Goal: Communication & Community: Answer question/provide support

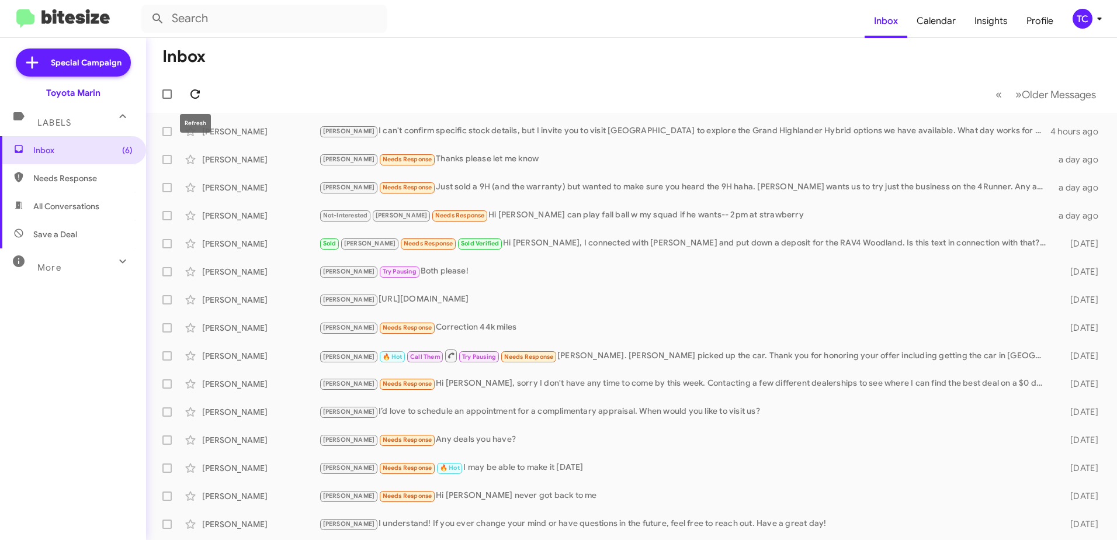
click at [197, 88] on icon at bounding box center [195, 94] width 14 height 14
click at [195, 96] on icon at bounding box center [195, 94] width 14 height 14
click at [448, 325] on div "[PERSON_NAME] Needs Response Correction 44k miles" at bounding box center [690, 327] width 742 height 13
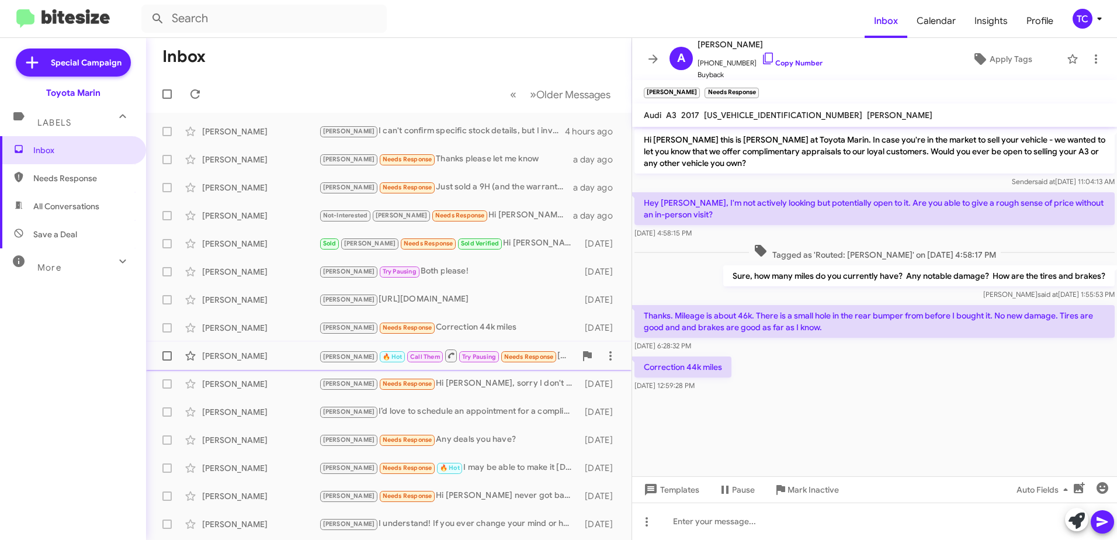
drag, startPoint x: 550, startPoint y: 353, endPoint x: 542, endPoint y: 353, distance: 7.6
click at [548, 353] on div "[PERSON_NAME] 🔥 Hot Call Them Try Pausing Needs Response [PERSON_NAME]. [PERSON…" at bounding box center [447, 355] width 256 height 15
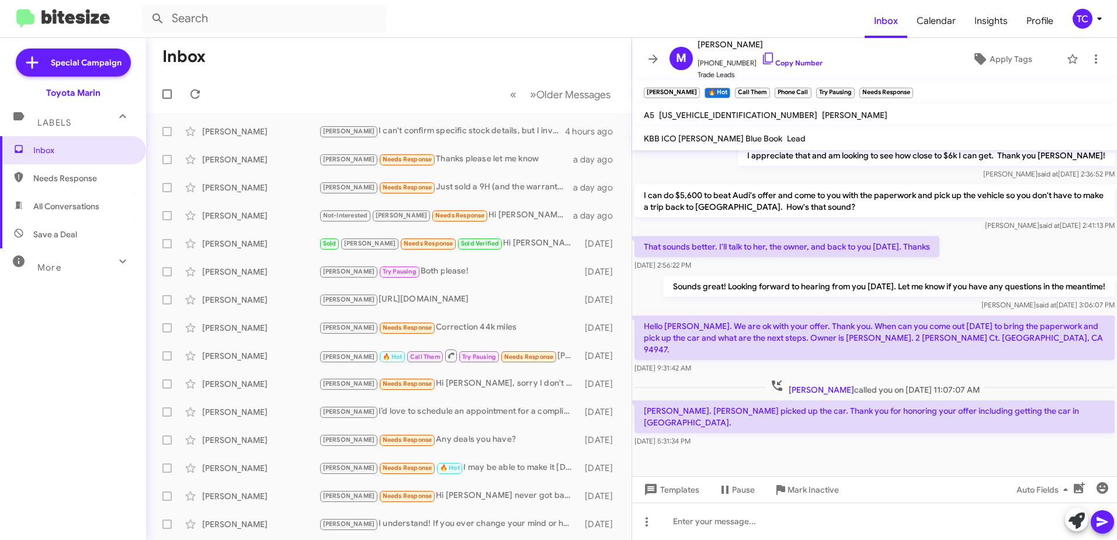
scroll to position [561, 0]
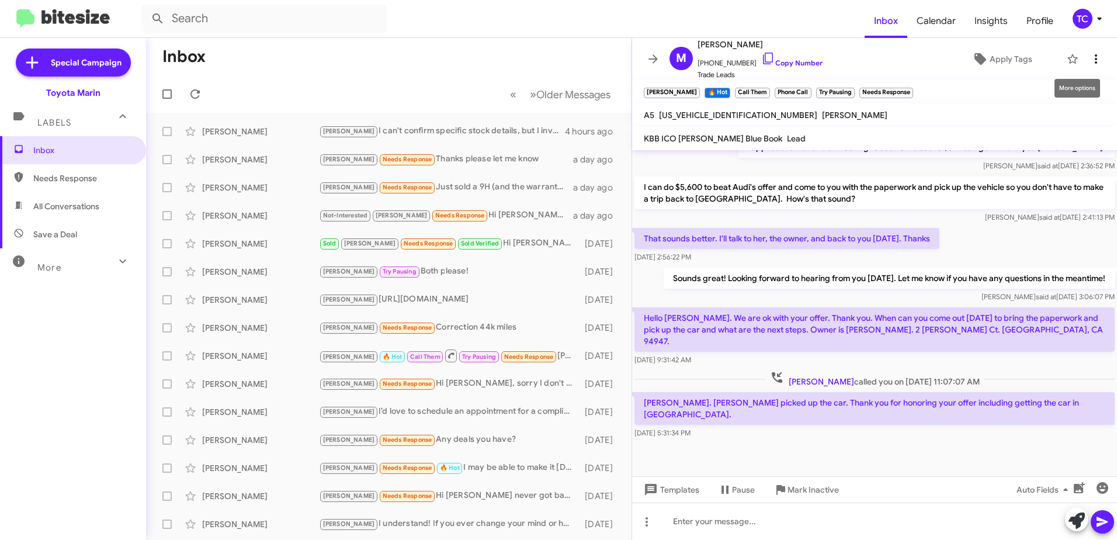
click at [1095, 56] on icon at bounding box center [1096, 58] width 2 height 9
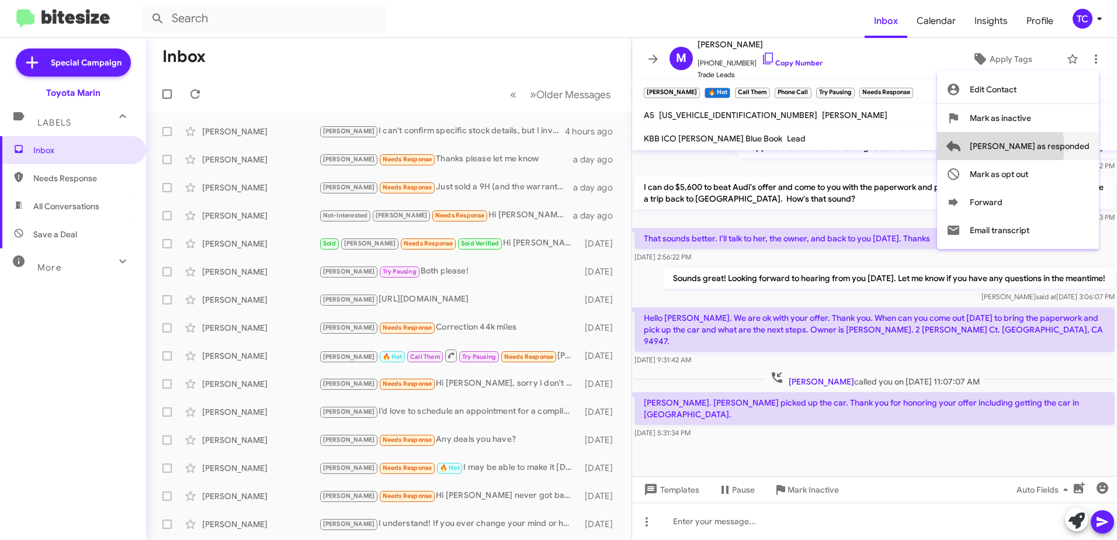
click at [1047, 147] on span "[PERSON_NAME] as responded" at bounding box center [1030, 146] width 120 height 28
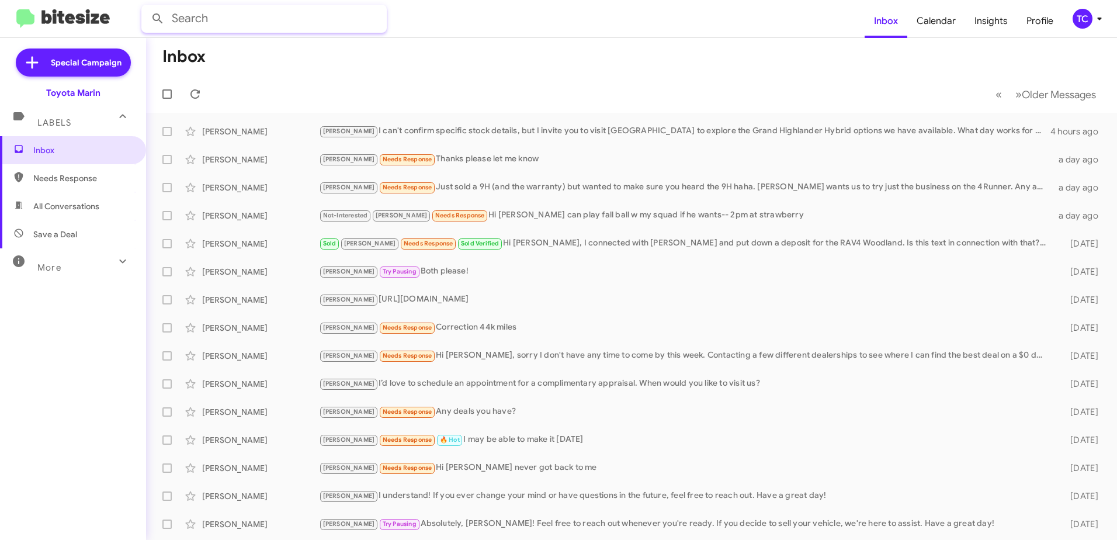
click at [287, 21] on input "text" at bounding box center [263, 19] width 245 height 28
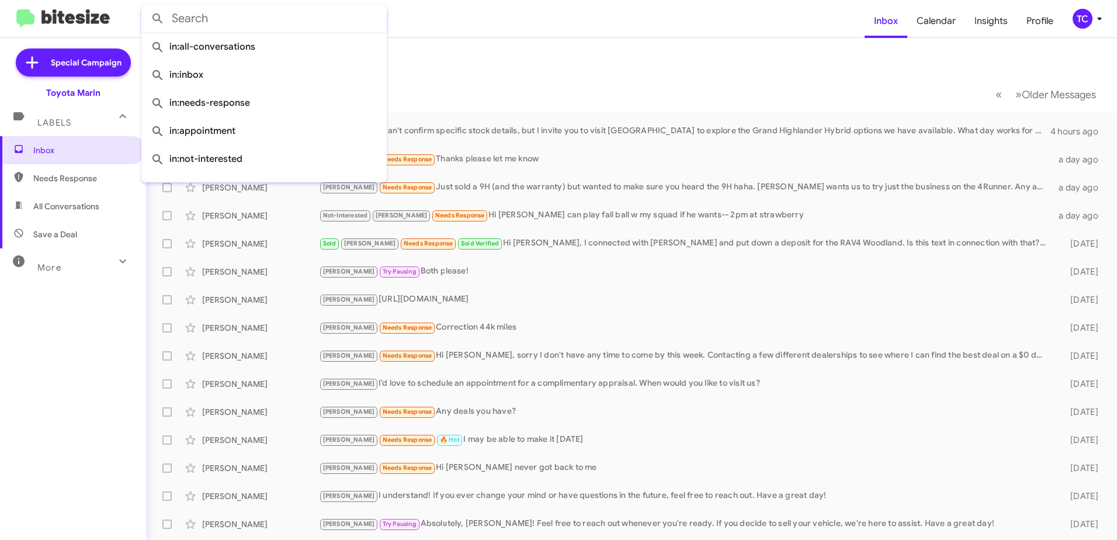
click at [285, 19] on input "text" at bounding box center [263, 19] width 245 height 28
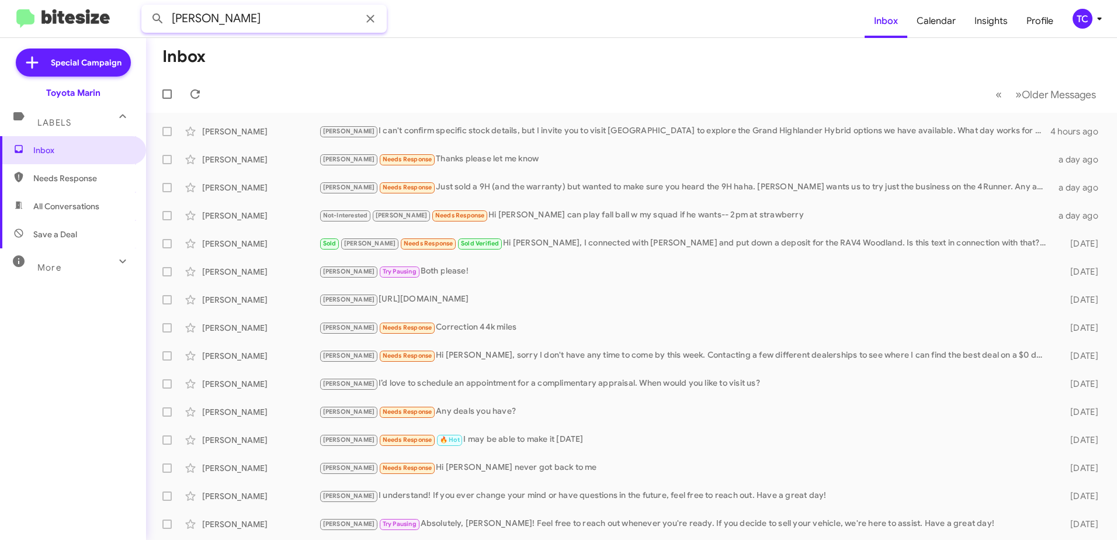
type input "[PERSON_NAME]"
click at [189, 96] on icon at bounding box center [195, 94] width 14 height 14
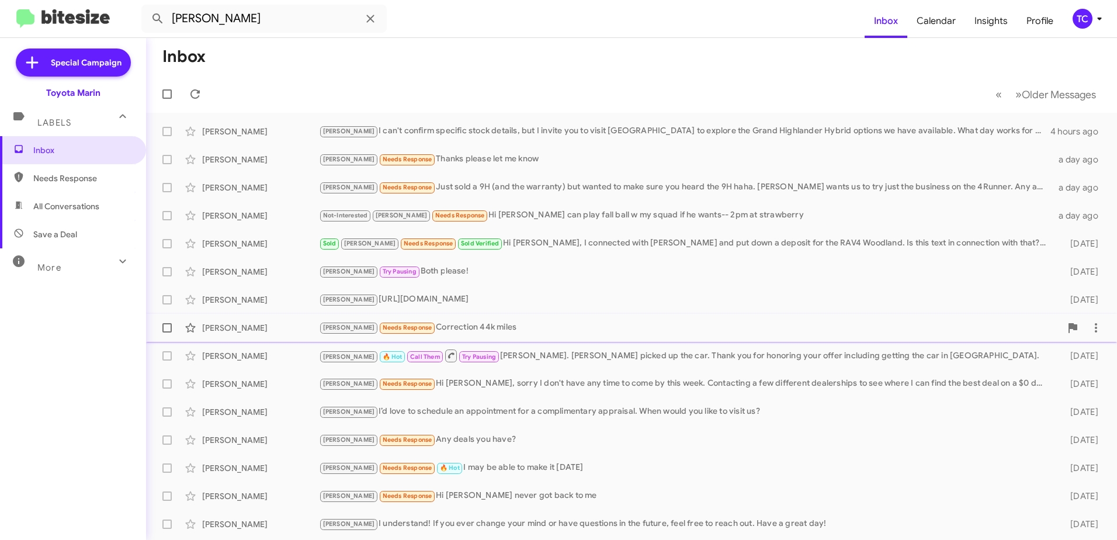
click at [431, 332] on div "[PERSON_NAME] Needs Response Correction 44k miles" at bounding box center [690, 327] width 742 height 13
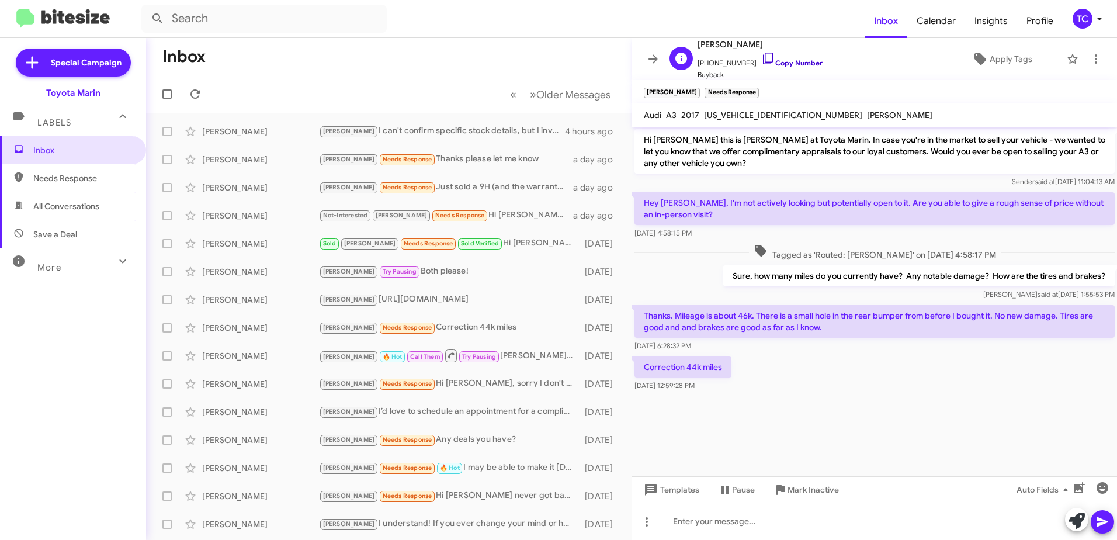
click at [761, 63] on icon at bounding box center [768, 58] width 14 height 14
drag, startPoint x: 754, startPoint y: 54, endPoint x: 698, endPoint y: 46, distance: 56.1
click at [761, 54] on icon at bounding box center [768, 58] width 14 height 14
click at [761, 60] on icon at bounding box center [768, 58] width 14 height 14
click at [743, 113] on span "[US_VEHICLE_IDENTIFICATION_NUMBER]" at bounding box center [783, 115] width 158 height 11
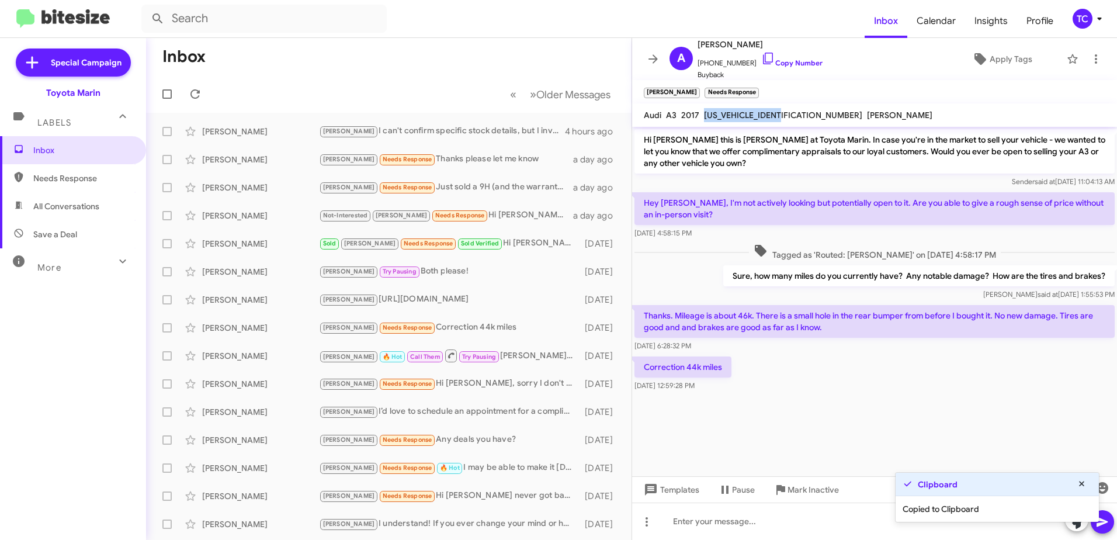
click at [743, 113] on span "[US_VEHICLE_IDENTIFICATION_NUMBER]" at bounding box center [783, 115] width 158 height 11
copy span "[US_VEHICLE_IDENTIFICATION_NUMBER]"
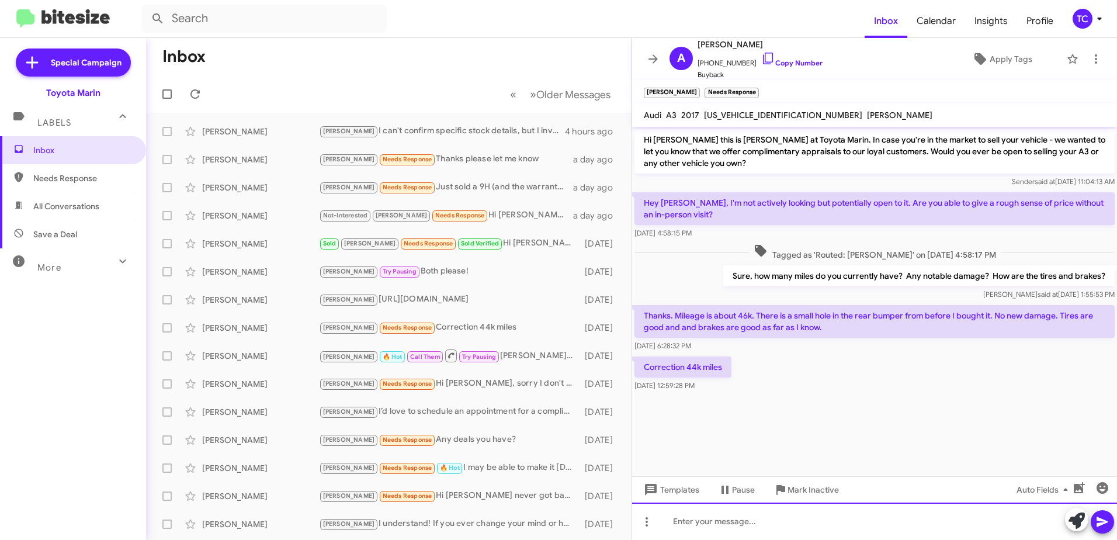
click at [807, 522] on div at bounding box center [874, 520] width 485 height 37
click at [822, 520] on div "Hello [PERSON_NAME], we would be" at bounding box center [874, 520] width 485 height 37
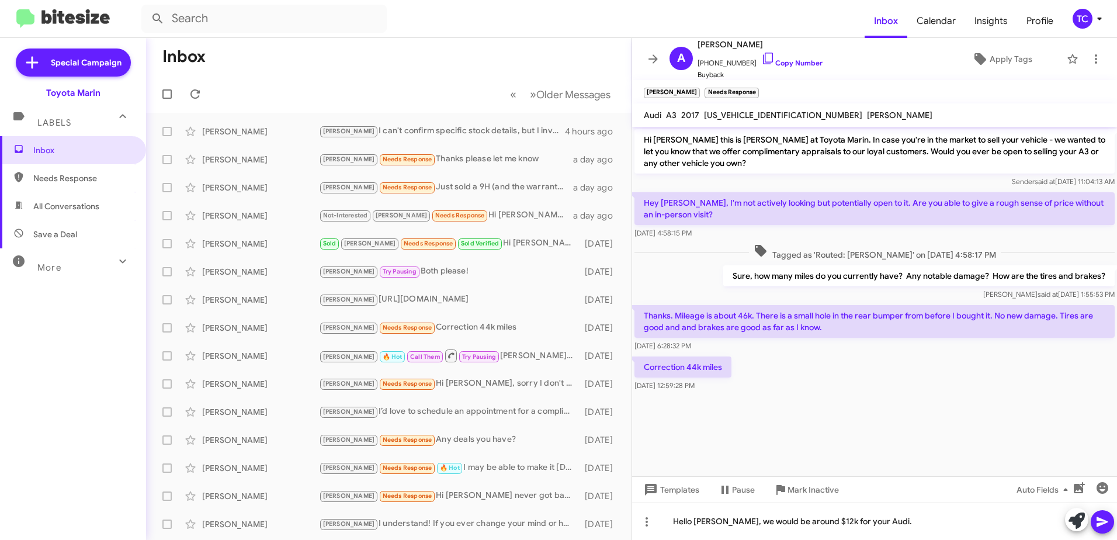
click at [1104, 512] on span at bounding box center [1102, 521] width 14 height 23
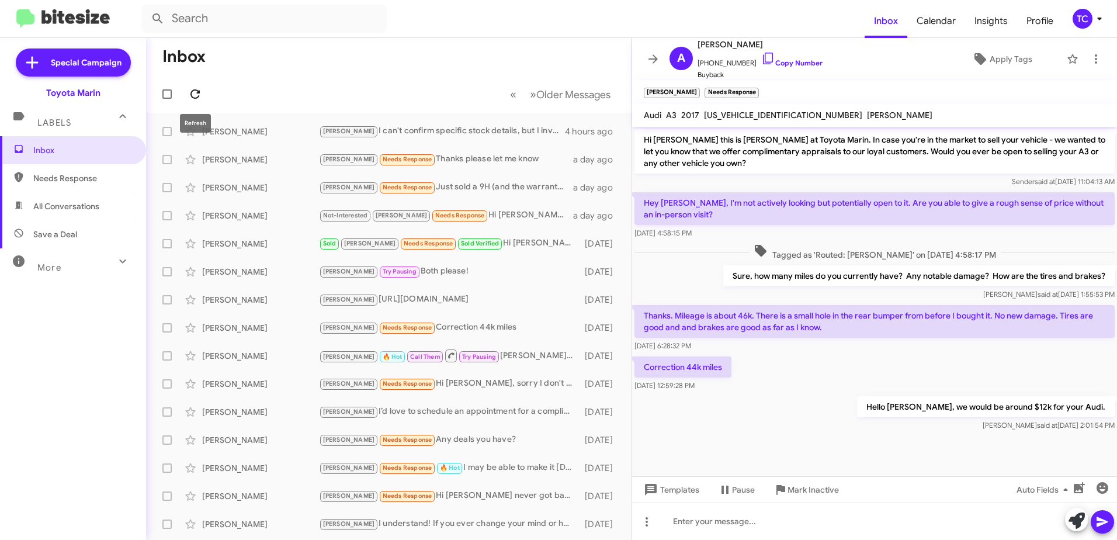
click at [192, 93] on icon at bounding box center [195, 94] width 14 height 14
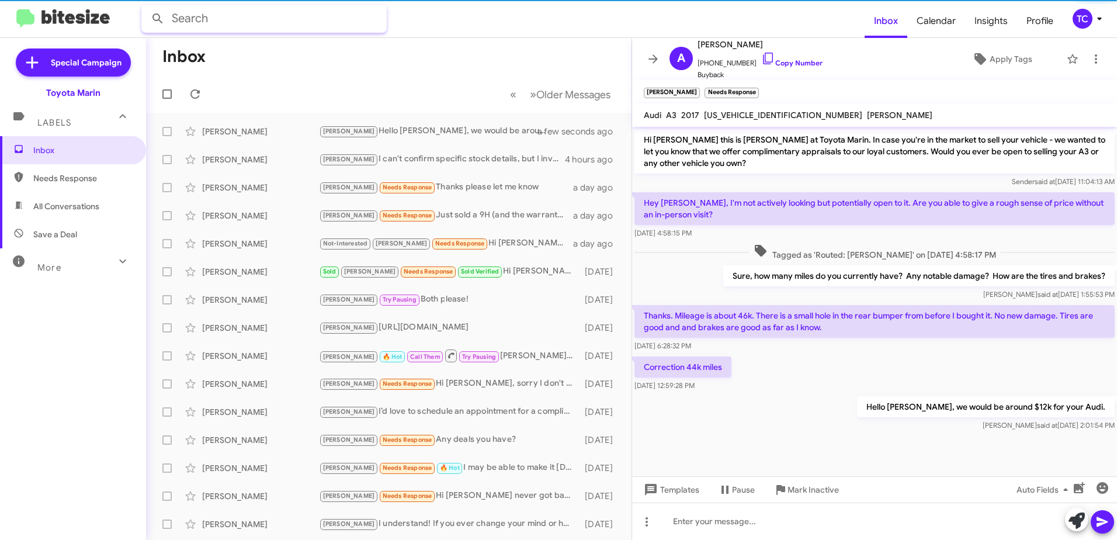
click at [212, 27] on input "text" at bounding box center [263, 19] width 245 height 28
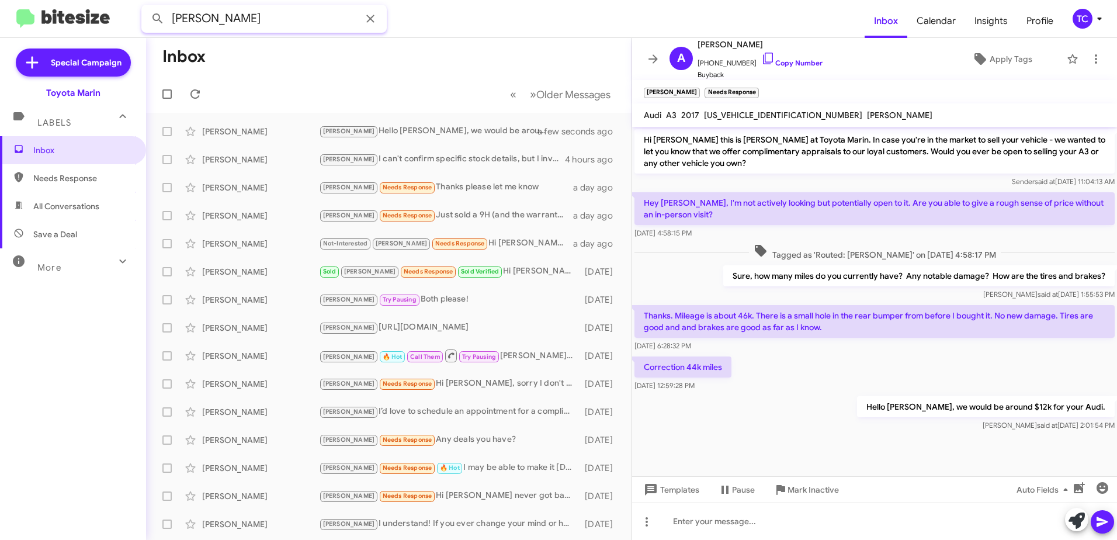
type input "[PERSON_NAME]"
click at [146, 7] on button at bounding box center [157, 18] width 23 height 23
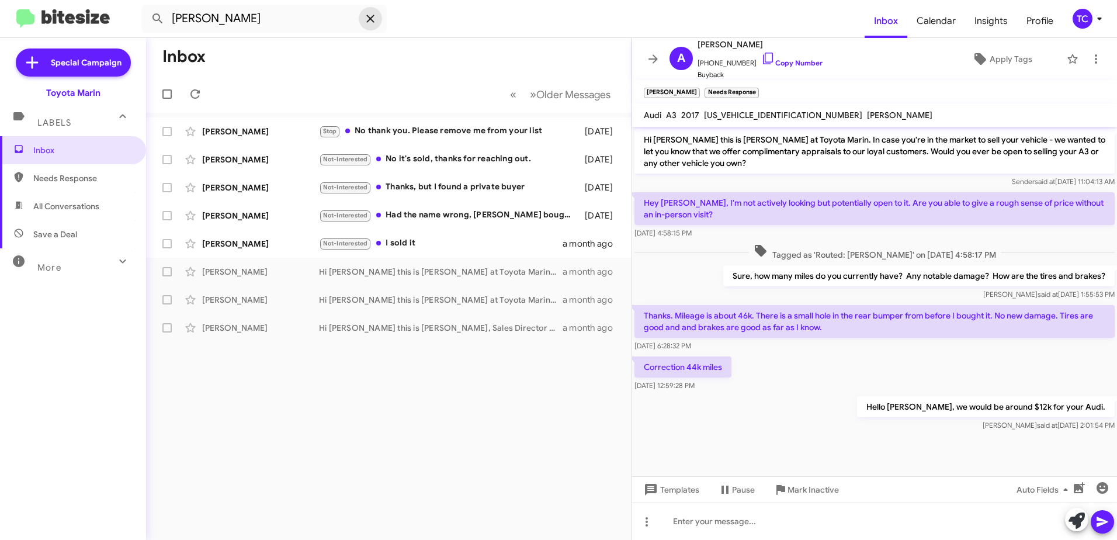
click at [370, 19] on icon at bounding box center [370, 19] width 8 height 8
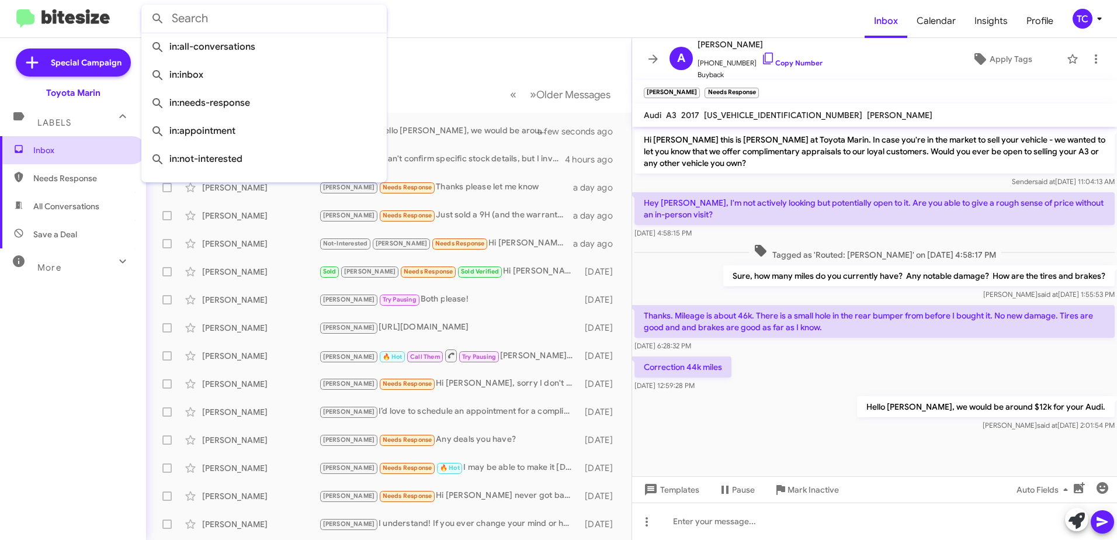
click at [56, 150] on span "Inbox" at bounding box center [82, 150] width 99 height 12
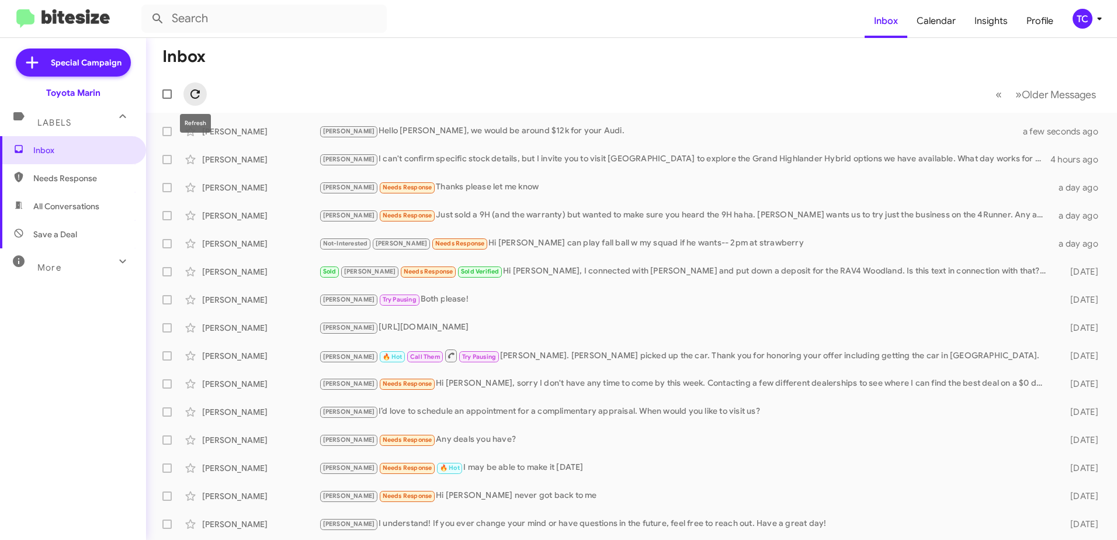
click at [197, 91] on icon at bounding box center [194, 93] width 9 height 9
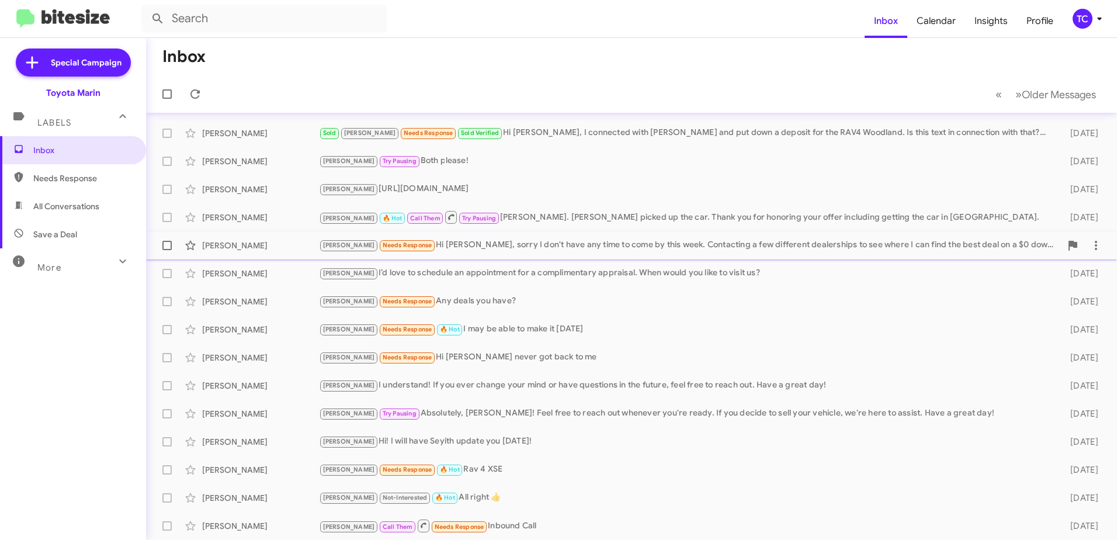
scroll to position [80, 0]
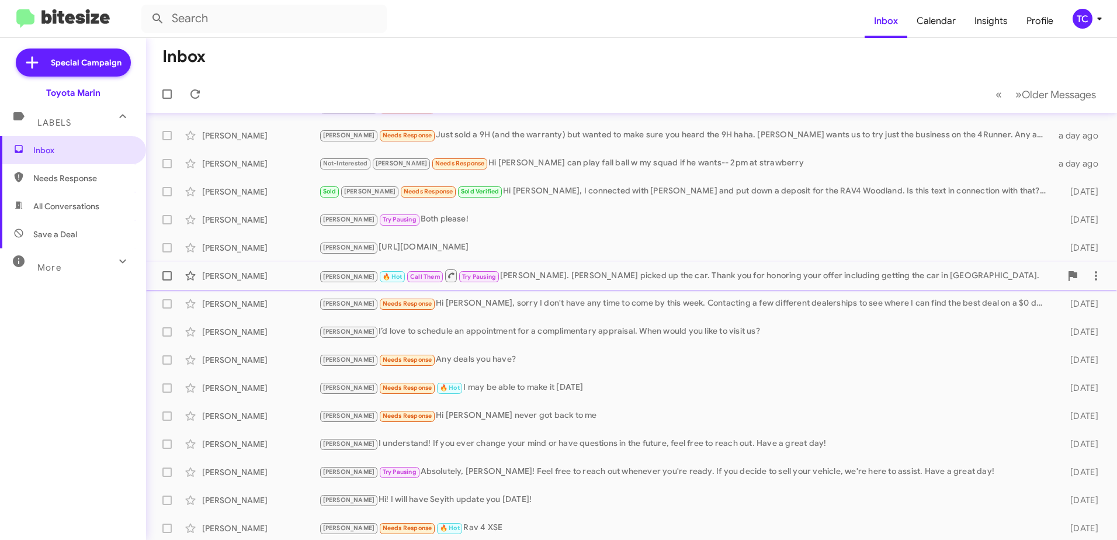
click at [533, 276] on div "[PERSON_NAME] 🔥 Hot Call Them Try Pausing [PERSON_NAME]. [PERSON_NAME] picked u…" at bounding box center [690, 275] width 742 height 15
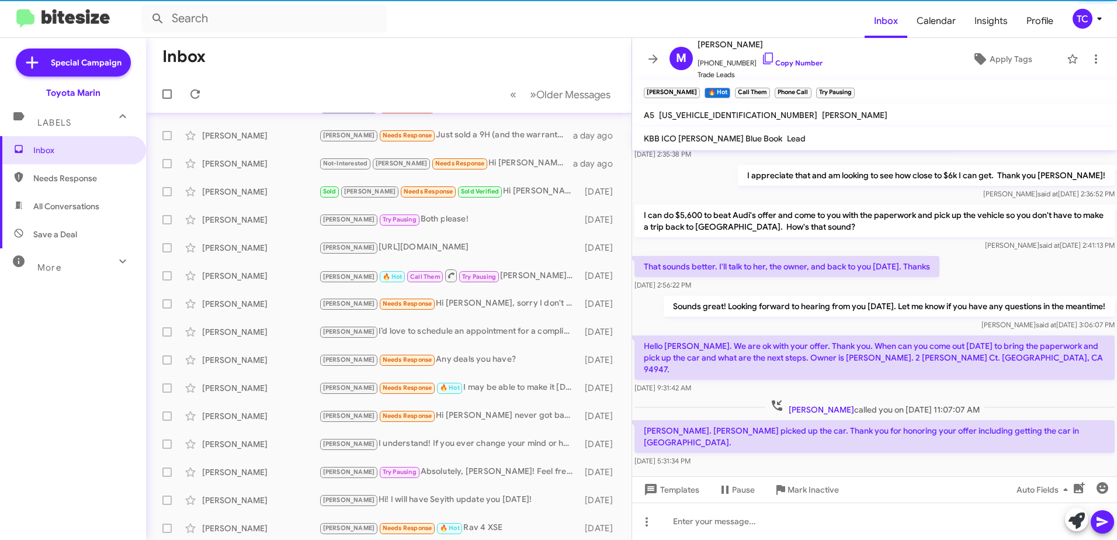
scroll to position [561, 0]
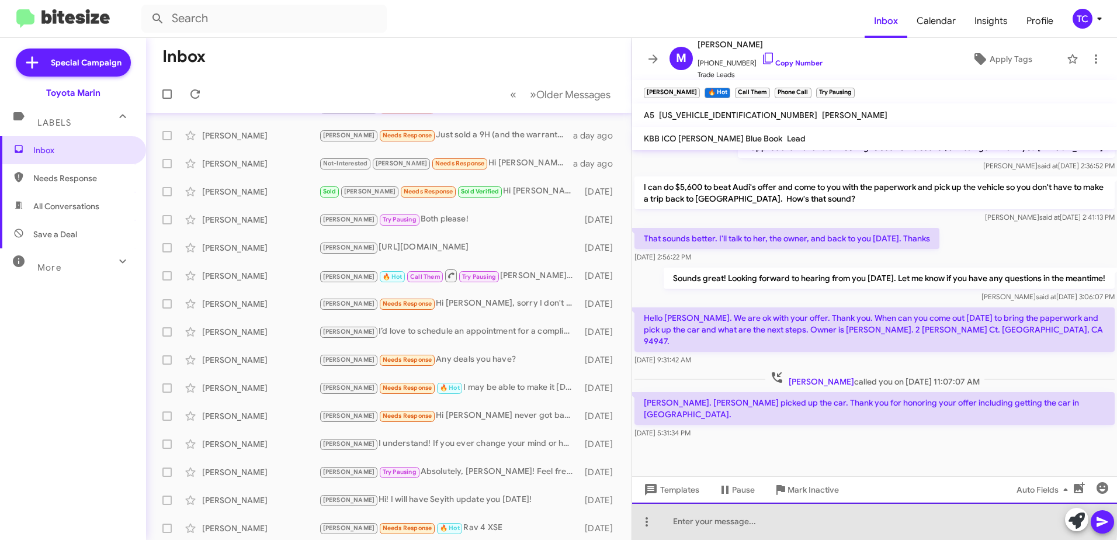
click at [783, 516] on div at bounding box center [874, 520] width 485 height 37
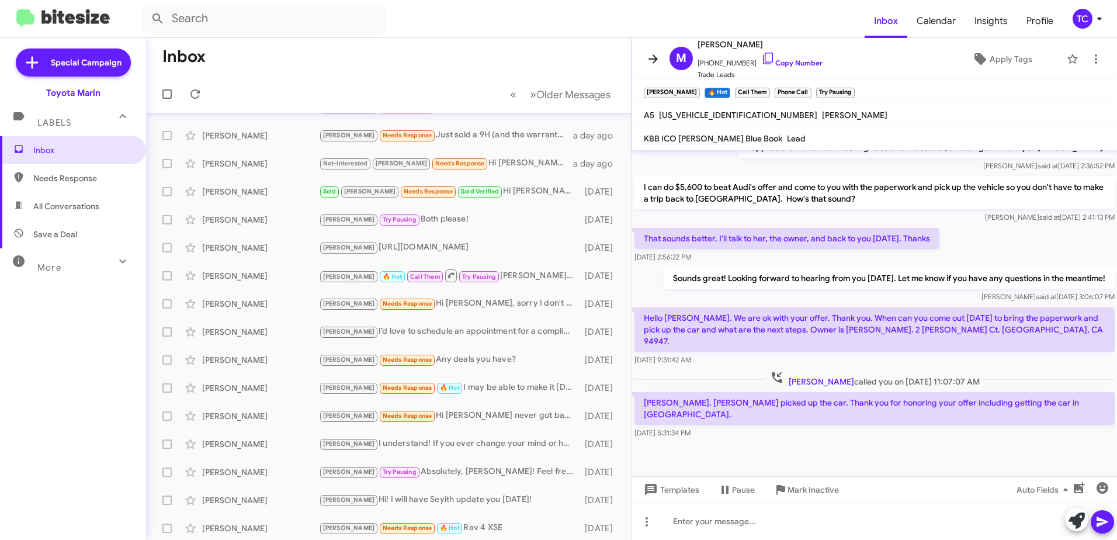
click at [655, 63] on icon at bounding box center [653, 59] width 14 height 14
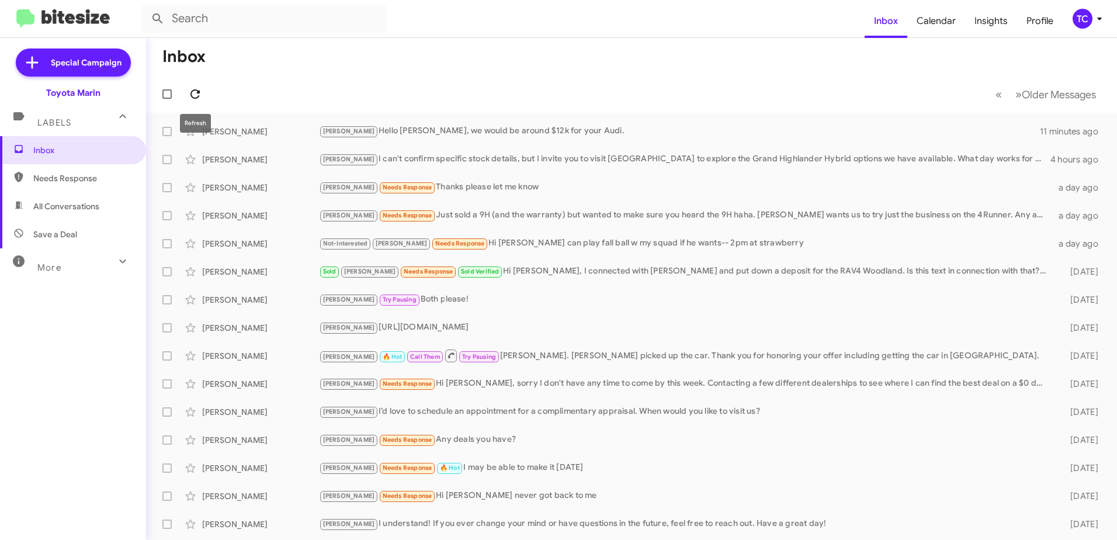
click at [199, 96] on icon at bounding box center [194, 93] width 9 height 9
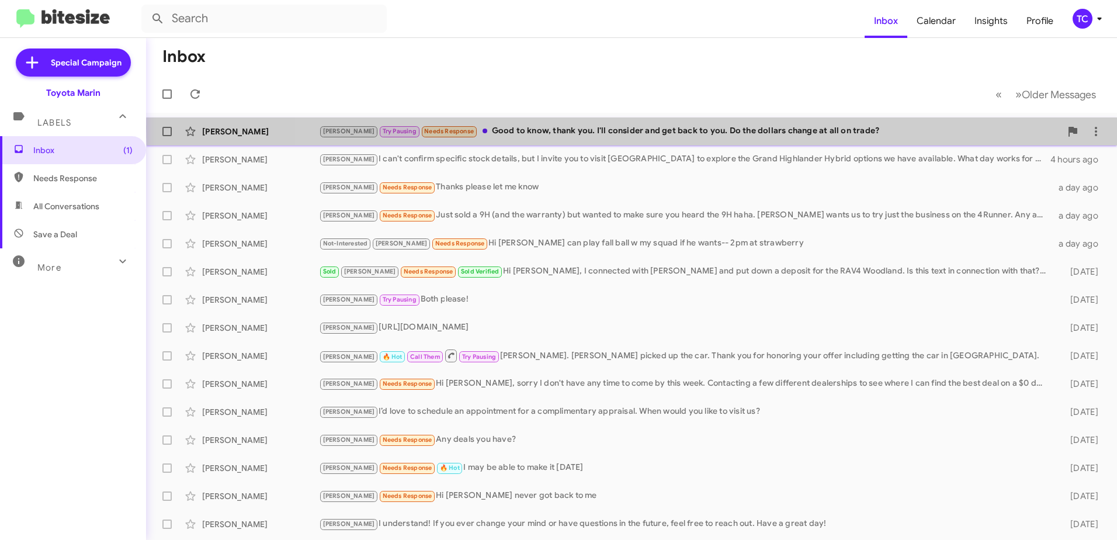
click at [756, 128] on div "[PERSON_NAME] Pausing Needs Response Good to know, thank you. I'll consider and…" at bounding box center [690, 130] width 742 height 13
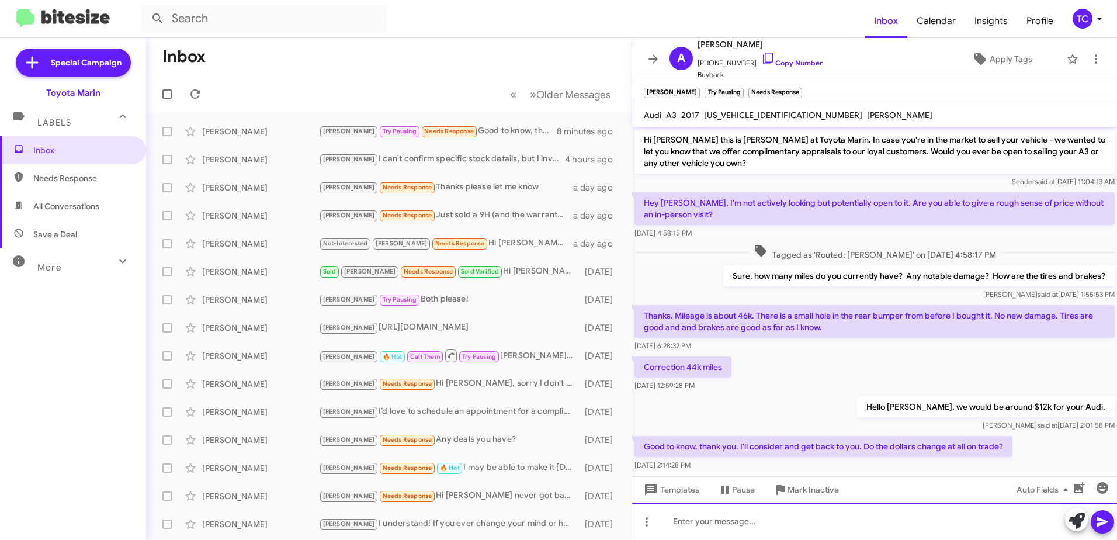
click at [835, 522] on div at bounding box center [874, 520] width 485 height 37
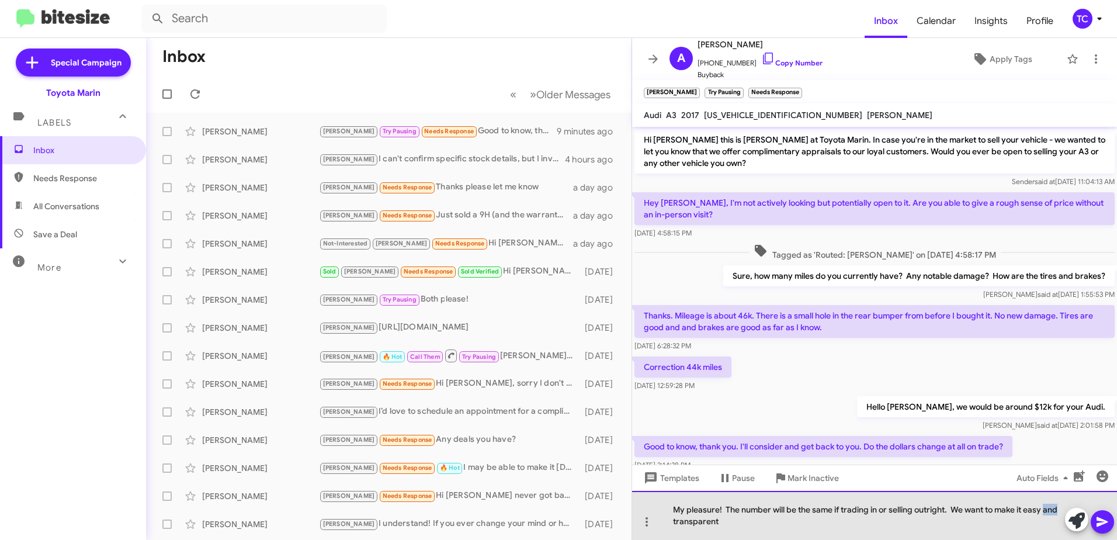
drag, startPoint x: 1046, startPoint y: 508, endPoint x: 1060, endPoint y: 509, distance: 13.5
click at [1060, 509] on div "My pleasure! The number will be the same if trading in or selling outright. We …" at bounding box center [874, 515] width 485 height 49
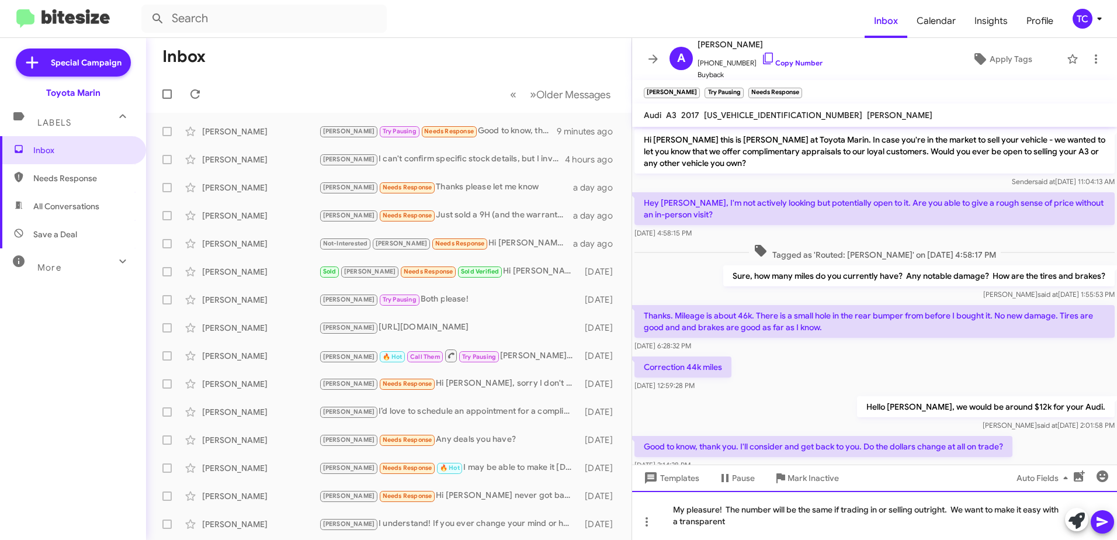
click at [761, 525] on div "My pleasure! The number will be the same if trading in or selling outright. We …" at bounding box center [874, 515] width 485 height 49
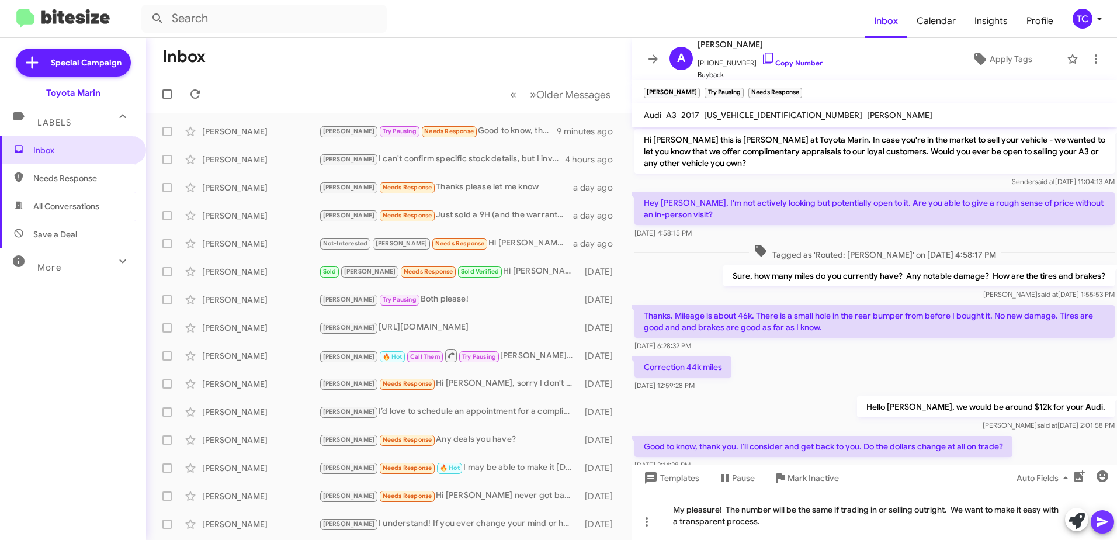
click at [1102, 518] on icon at bounding box center [1102, 522] width 14 height 14
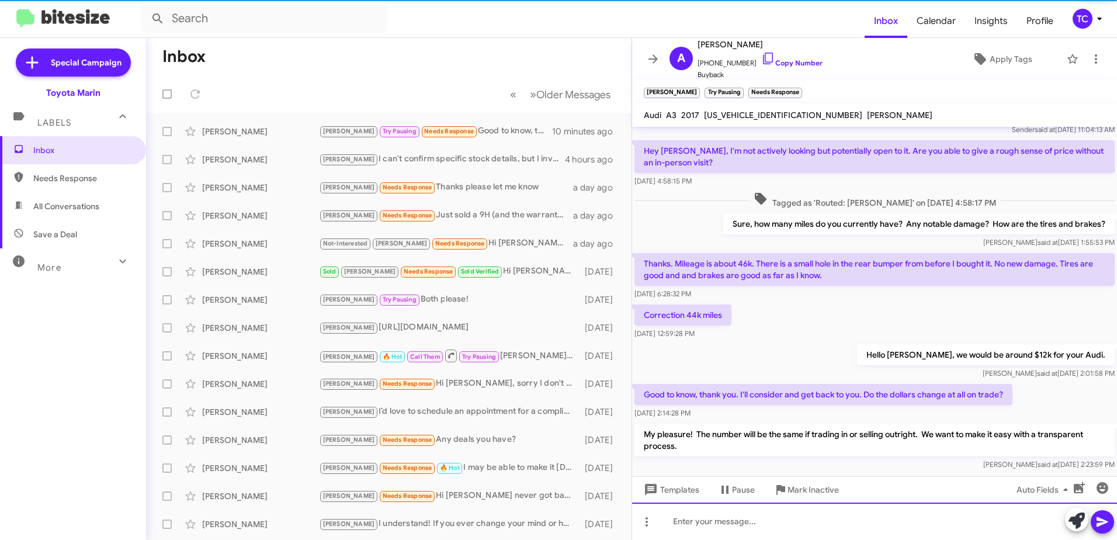
scroll to position [75, 0]
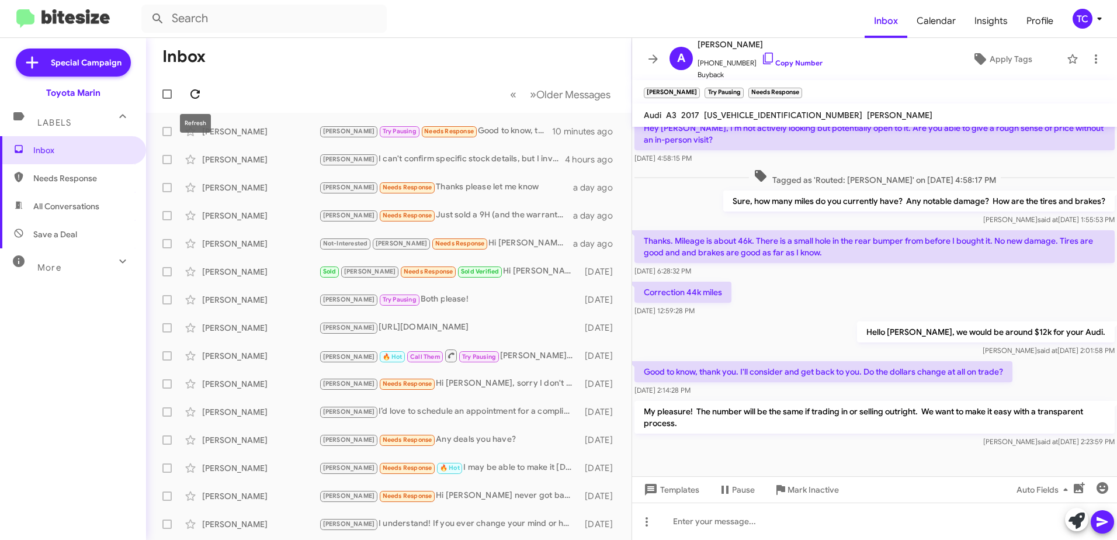
drag, startPoint x: 193, startPoint y: 90, endPoint x: 202, endPoint y: 85, distance: 9.7
click at [193, 90] on icon at bounding box center [194, 93] width 9 height 9
click at [652, 56] on icon at bounding box center [653, 59] width 14 height 14
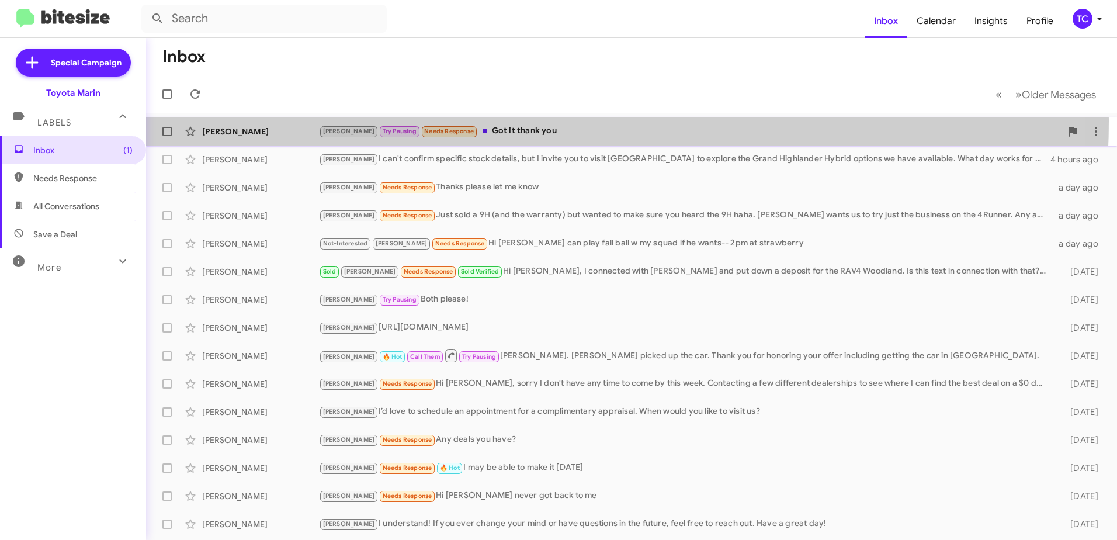
click at [503, 121] on div "[PERSON_NAME] [PERSON_NAME] Pausing Needs Response Got it thank you 2 minutes a…" at bounding box center [631, 131] width 952 height 23
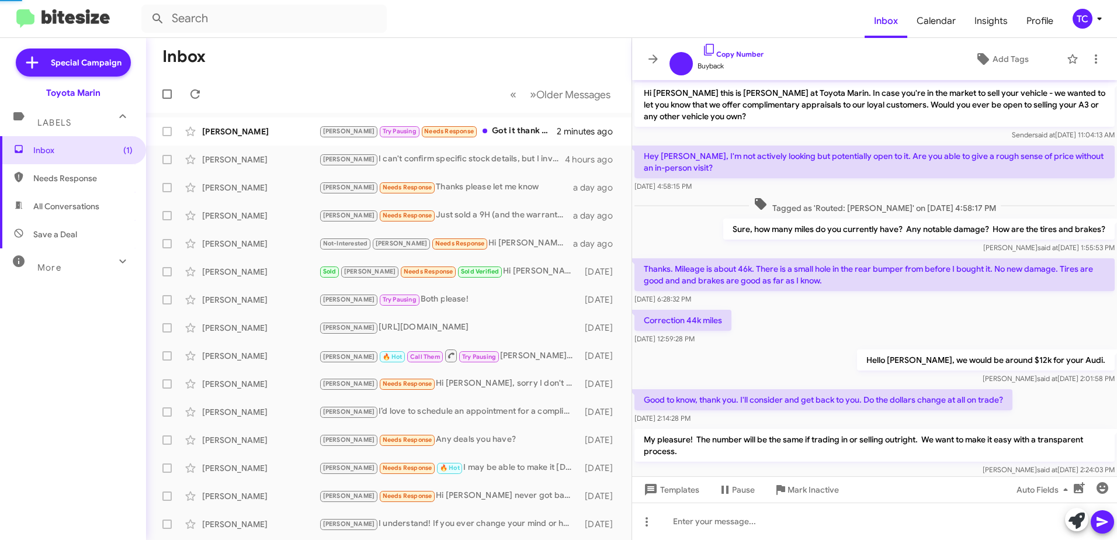
scroll to position [71, 0]
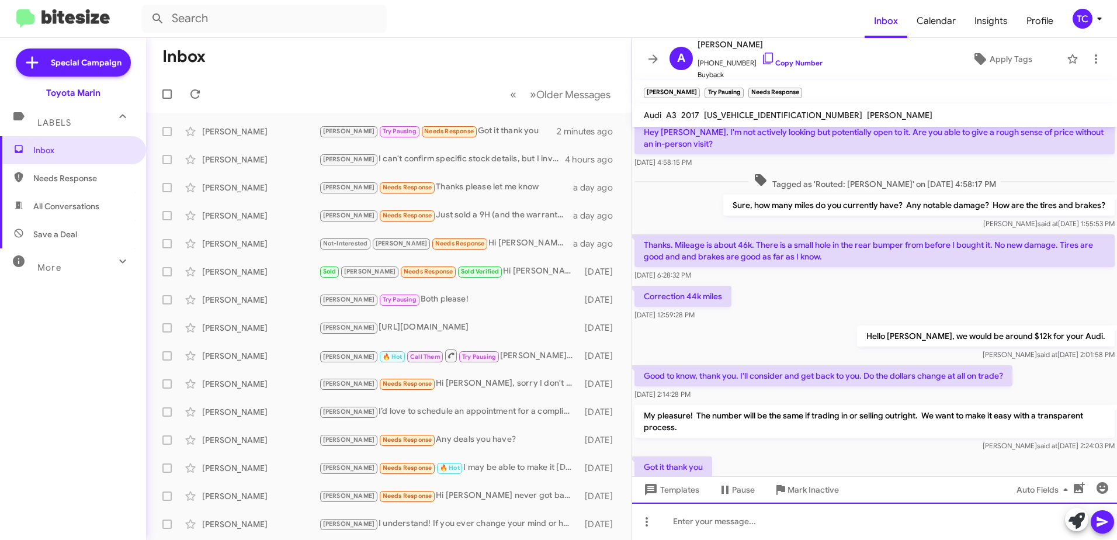
click at [967, 514] on div at bounding box center [874, 520] width 485 height 37
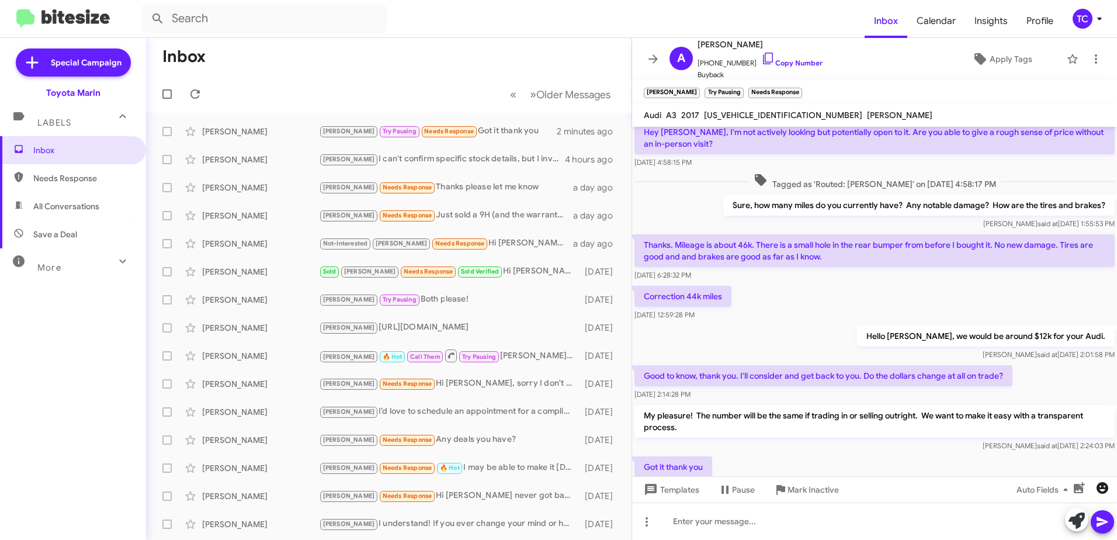
click at [1106, 488] on icon "button" at bounding box center [1102, 488] width 12 height 12
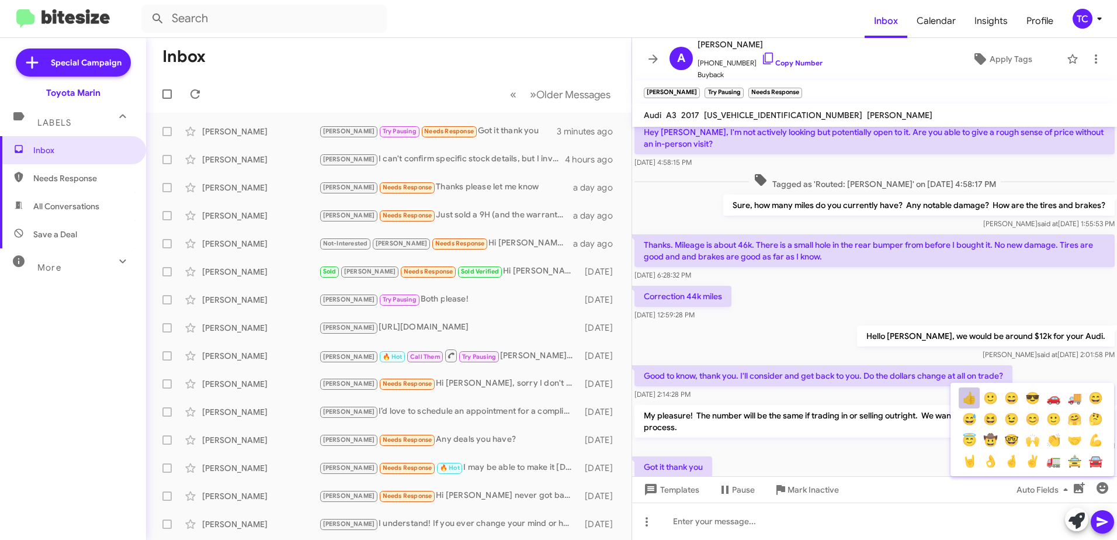
click at [967, 395] on button "👍" at bounding box center [969, 397] width 21 height 21
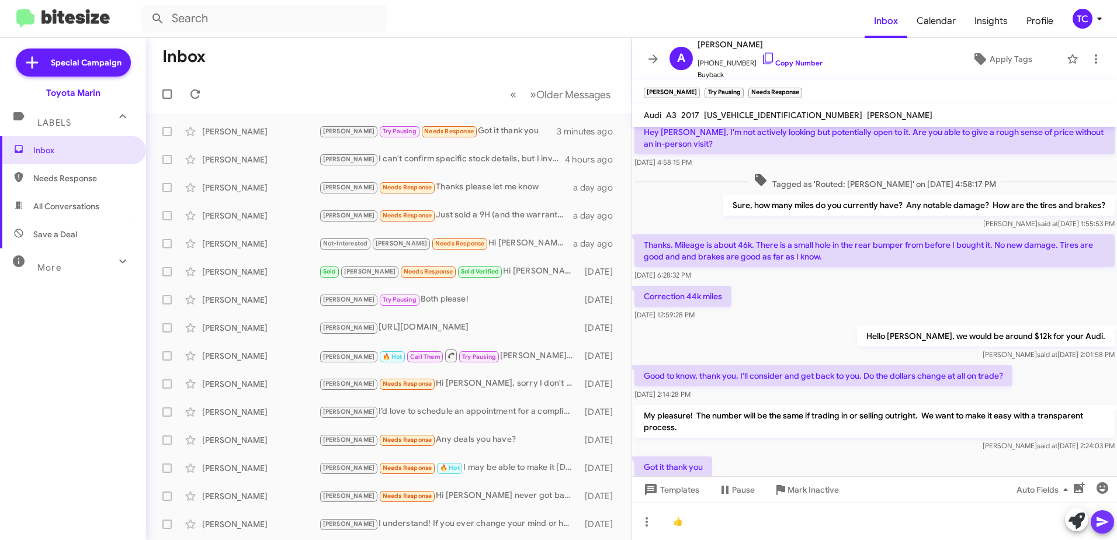
click at [1106, 519] on icon at bounding box center [1102, 522] width 14 height 14
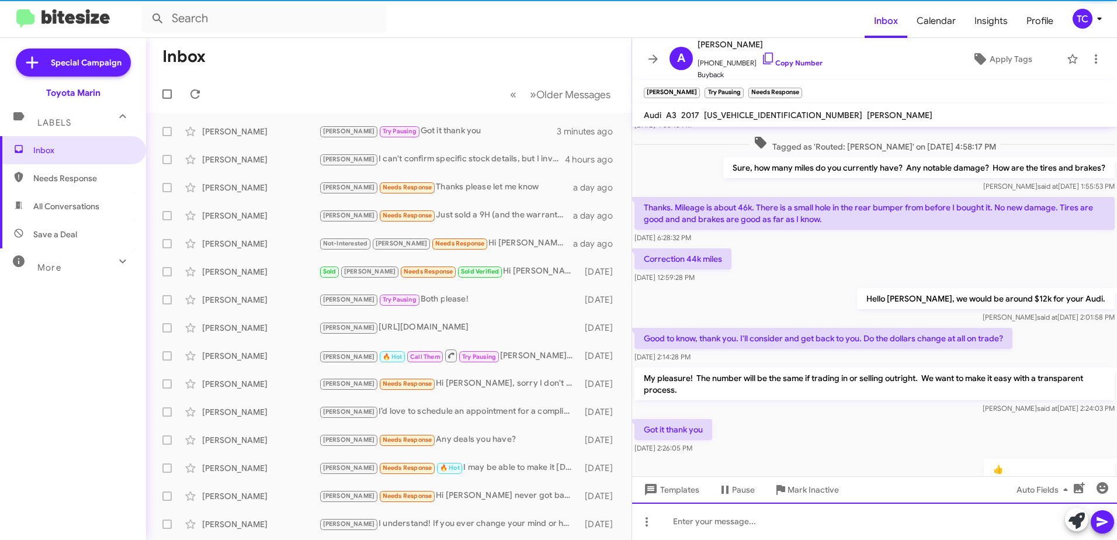
scroll to position [160, 0]
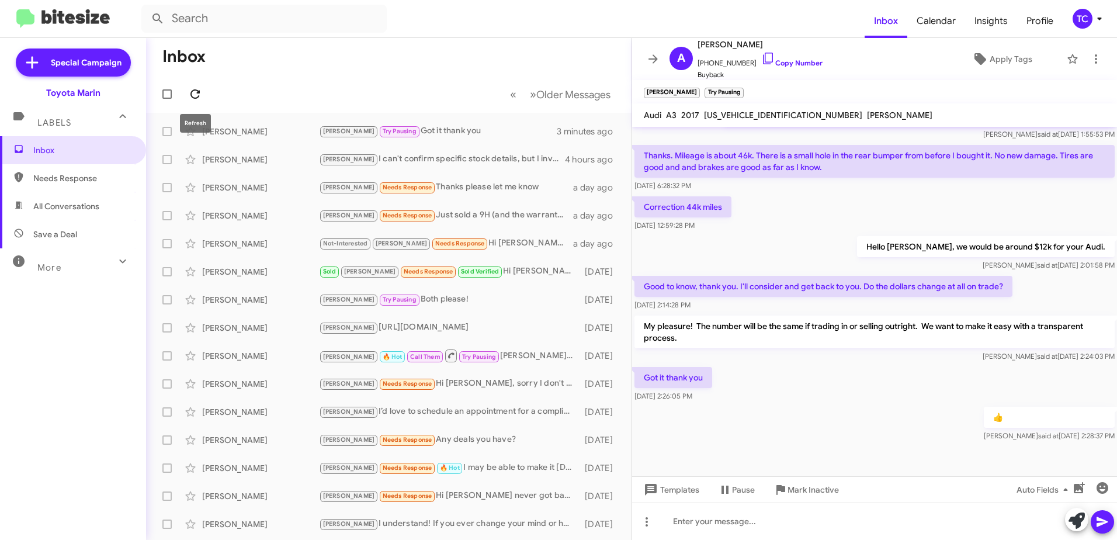
click at [200, 86] on button at bounding box center [194, 93] width 23 height 23
click at [196, 93] on icon at bounding box center [195, 94] width 14 height 14
click at [657, 61] on icon at bounding box center [653, 59] width 14 height 14
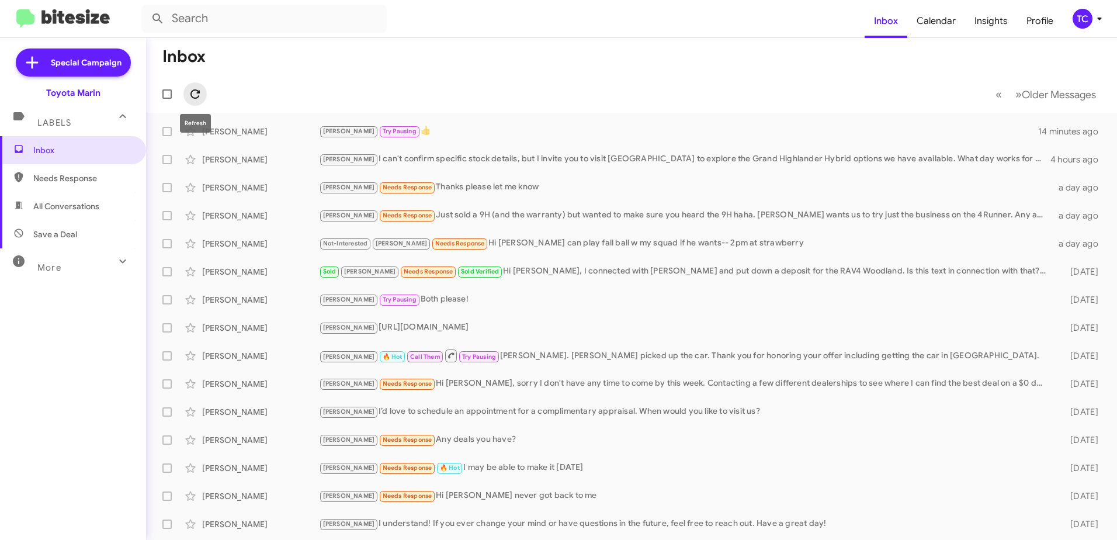
click at [200, 95] on icon at bounding box center [195, 94] width 14 height 14
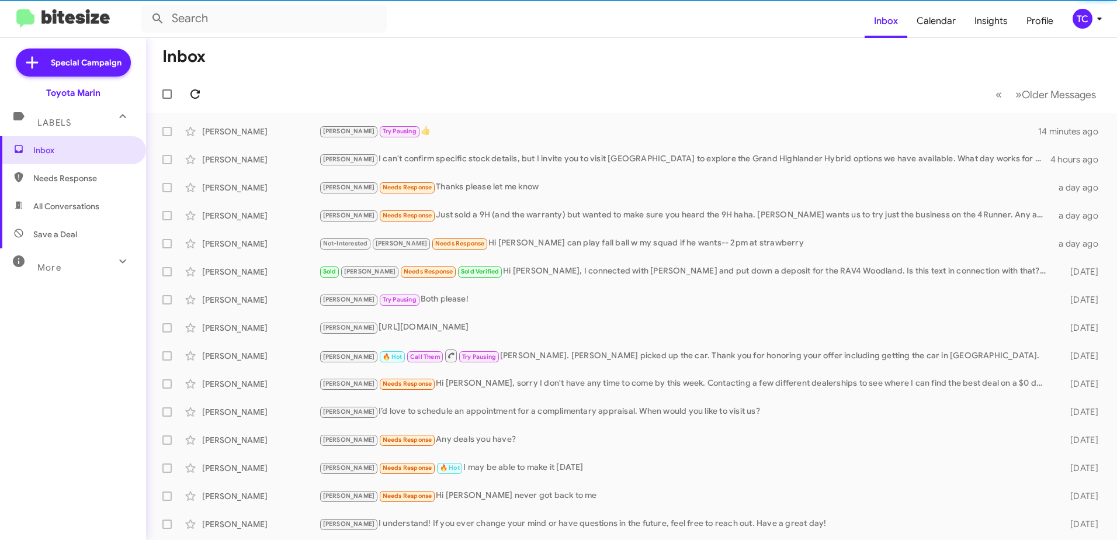
click at [200, 94] on icon at bounding box center [195, 94] width 14 height 14
